Goal: Task Accomplishment & Management: Complete application form

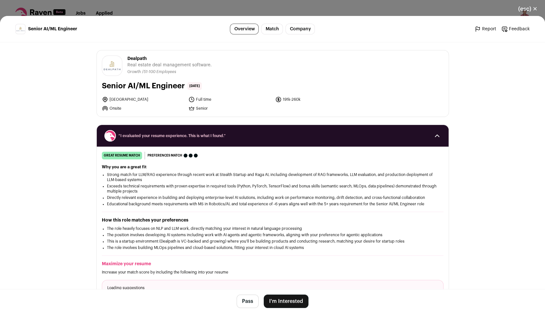
click at [278, 303] on button "I'm Interested" at bounding box center [286, 301] width 45 height 13
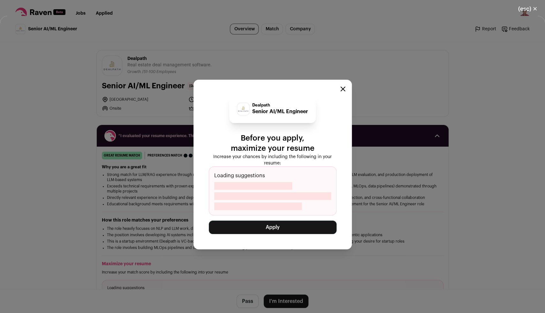
click at [277, 228] on button "Apply" at bounding box center [273, 227] width 128 height 13
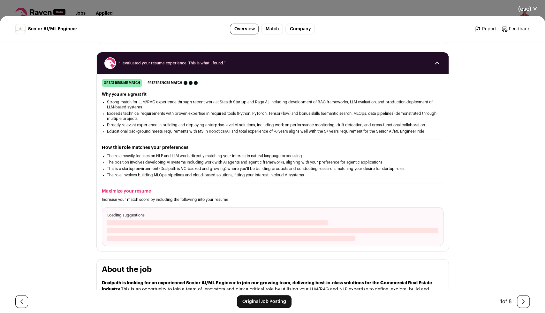
scroll to position [123, 0]
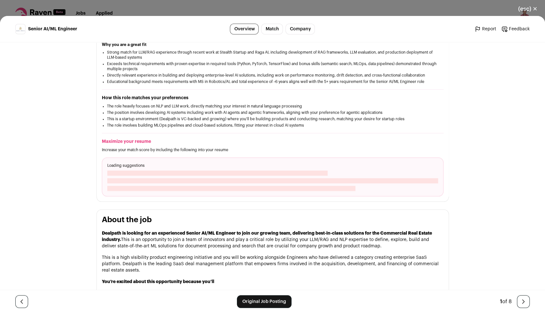
click at [531, 10] on button "(esc) ✕" at bounding box center [527, 9] width 34 height 14
